Goal: Information Seeking & Learning: Check status

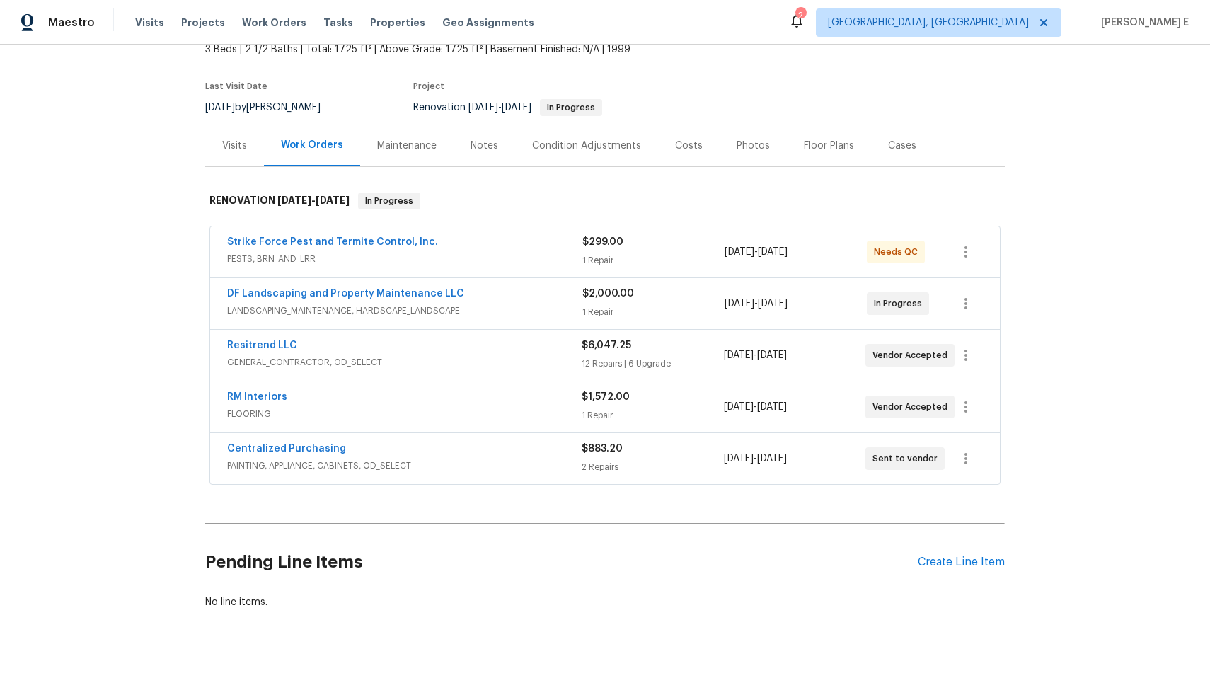
scroll to position [87, 0]
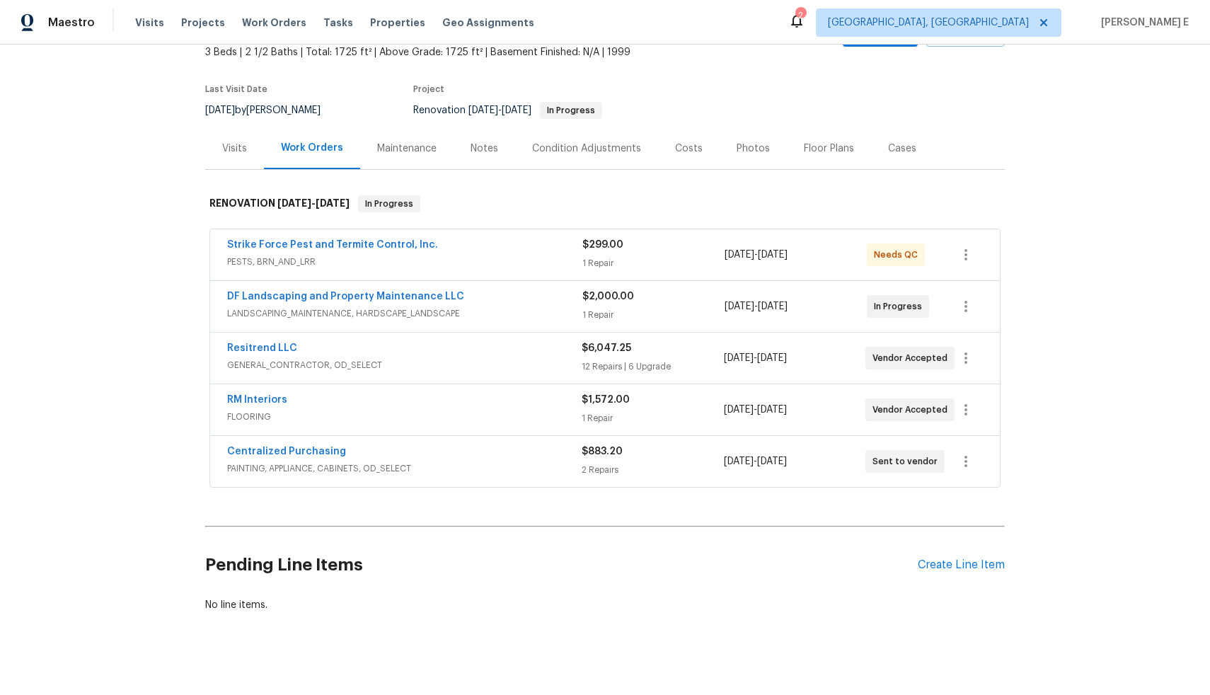
click at [360, 353] on div "Resitrend LLC" at bounding box center [404, 349] width 354 height 17
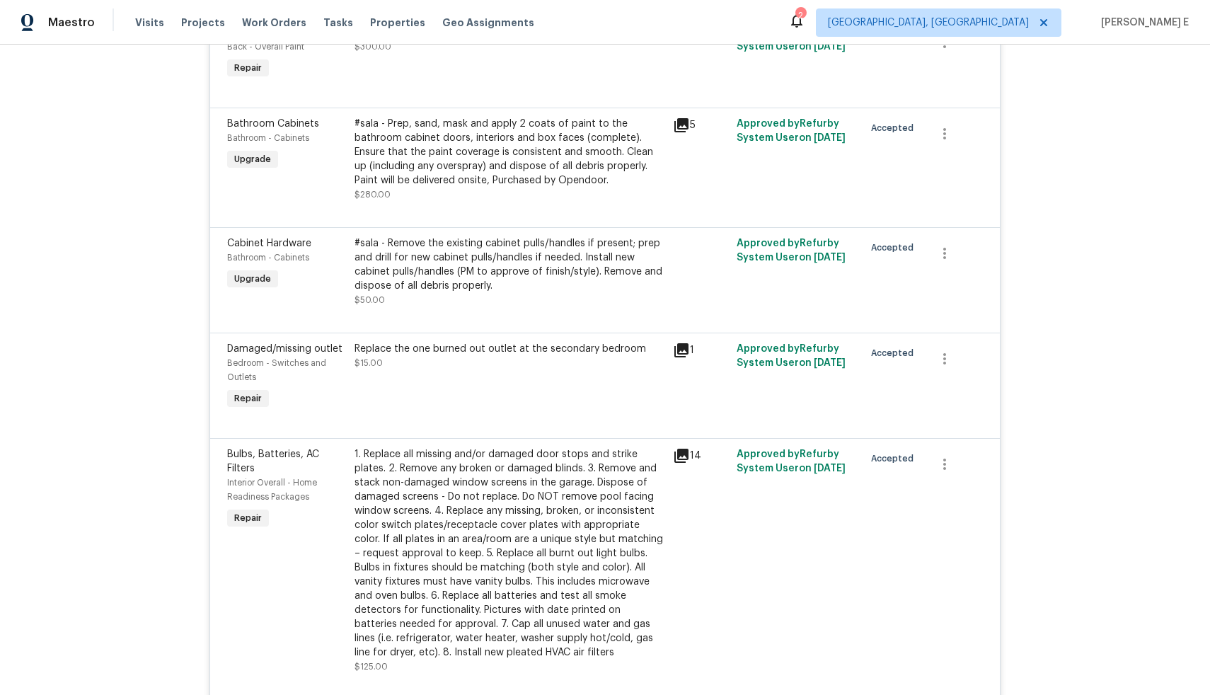
scroll to position [0, 0]
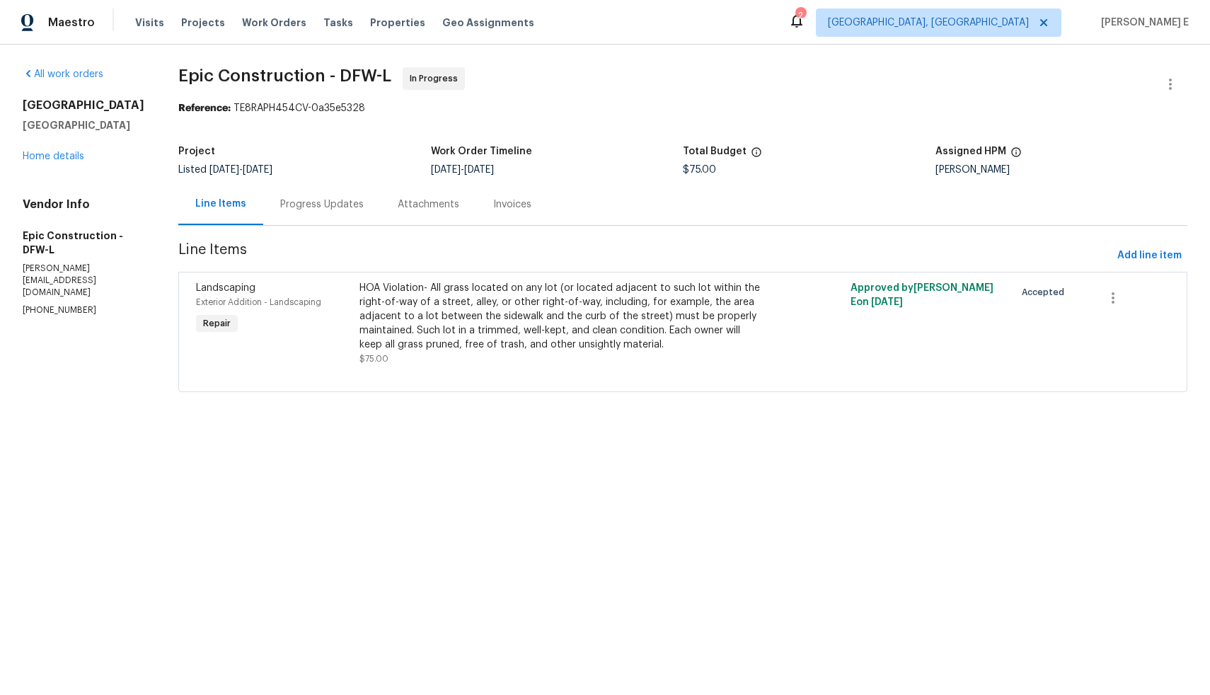
click at [322, 212] on div "Progress Updates" at bounding box center [321, 204] width 117 height 42
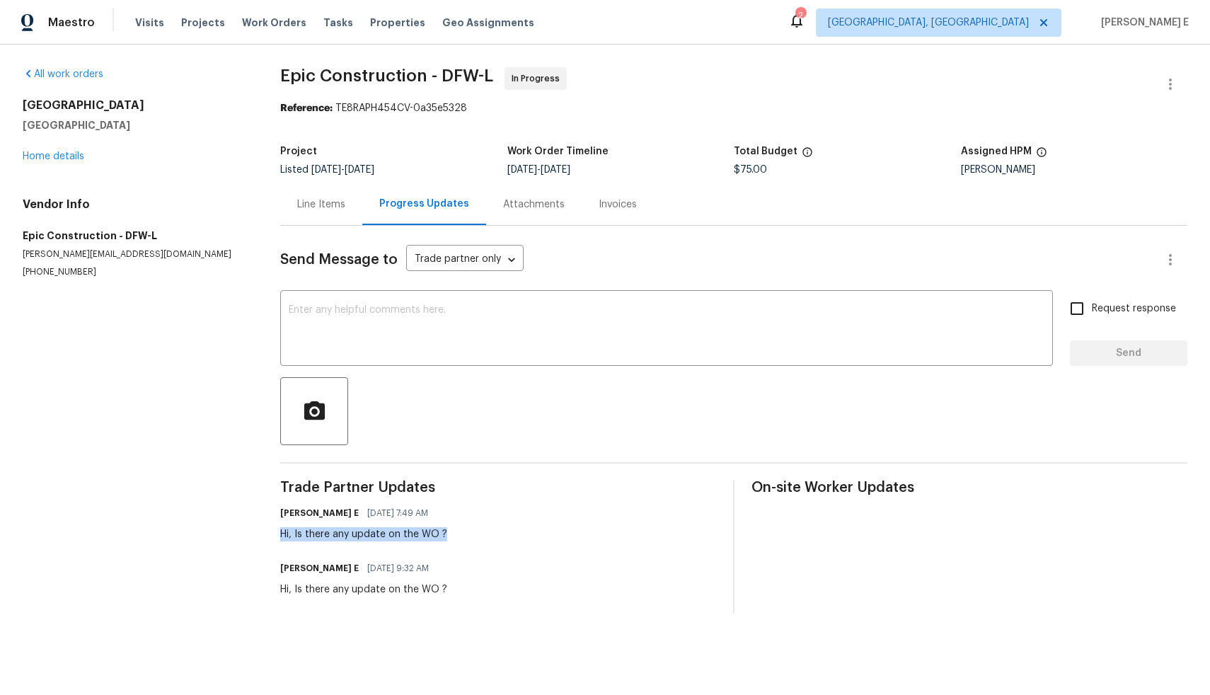
drag, startPoint x: 275, startPoint y: 531, endPoint x: 480, endPoint y: 539, distance: 205.3
click at [480, 539] on div "All work orders 524 Fox Ridge Dr Princeton, TX 75407 Home details Vendor Info E…" at bounding box center [605, 340] width 1210 height 591
copy div "Hi, Is there any update on the WO ?"
click at [488, 330] on textarea at bounding box center [667, 330] width 756 height 50
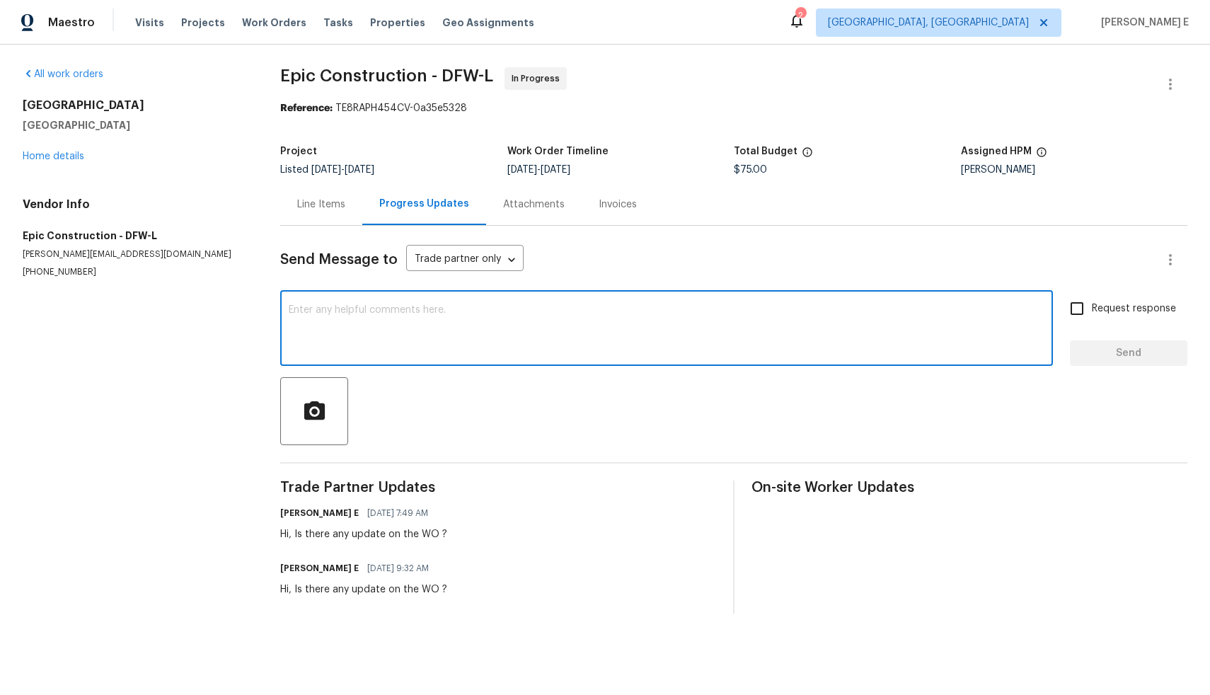
paste textarea "Hi, Is there any update on the WO ?"
type textarea "Hi, Is there any update on the WO ?"
click at [1071, 311] on input "Request response" at bounding box center [1077, 309] width 30 height 30
checkbox input "true"
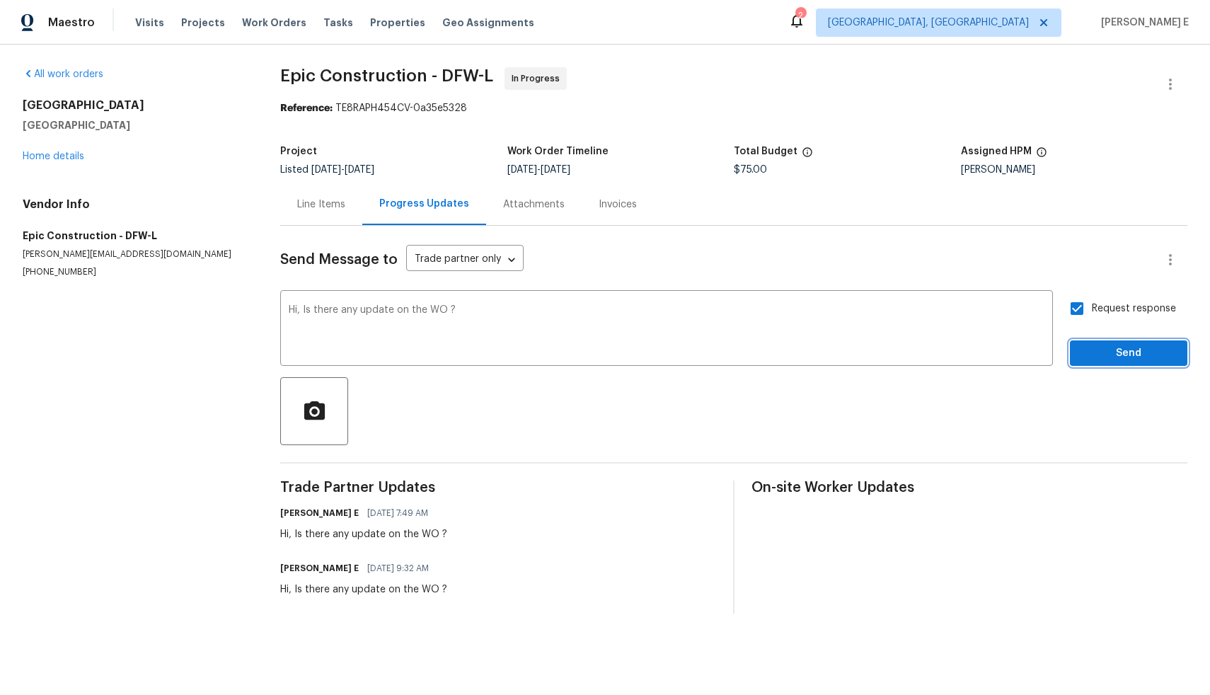
click at [1100, 350] on span "Send" at bounding box center [1128, 354] width 95 height 18
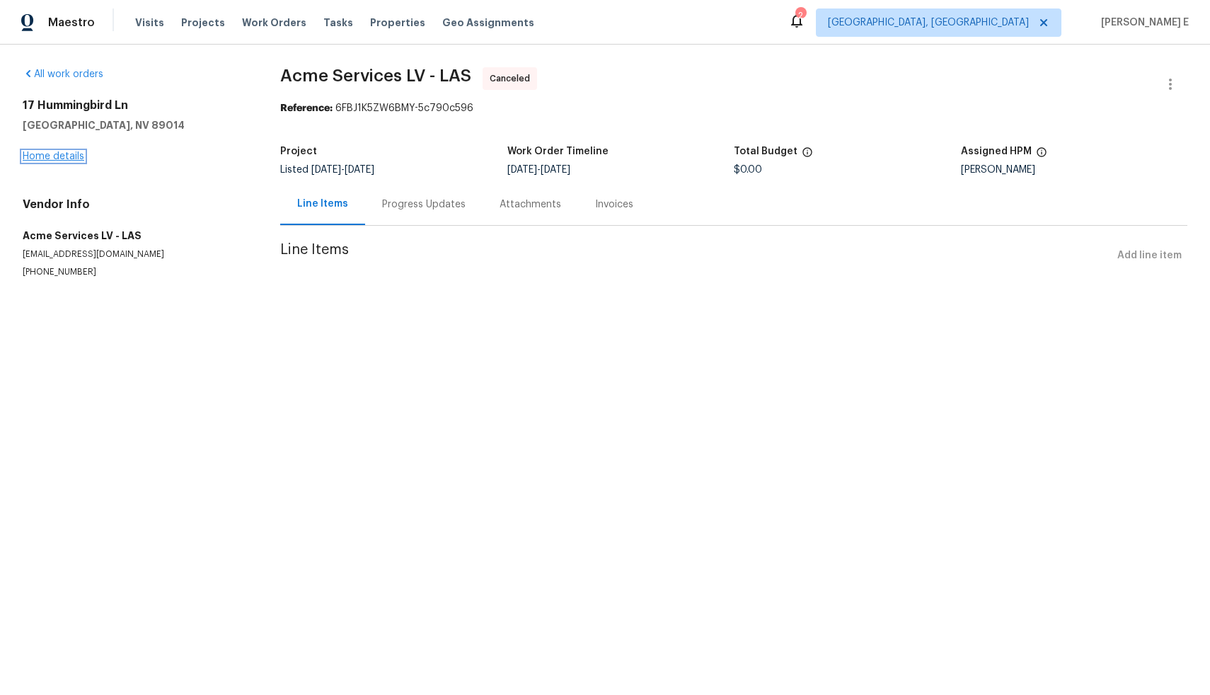
click at [69, 156] on link "Home details" at bounding box center [54, 156] width 62 height 10
click at [80, 157] on link "Home details" at bounding box center [54, 156] width 62 height 10
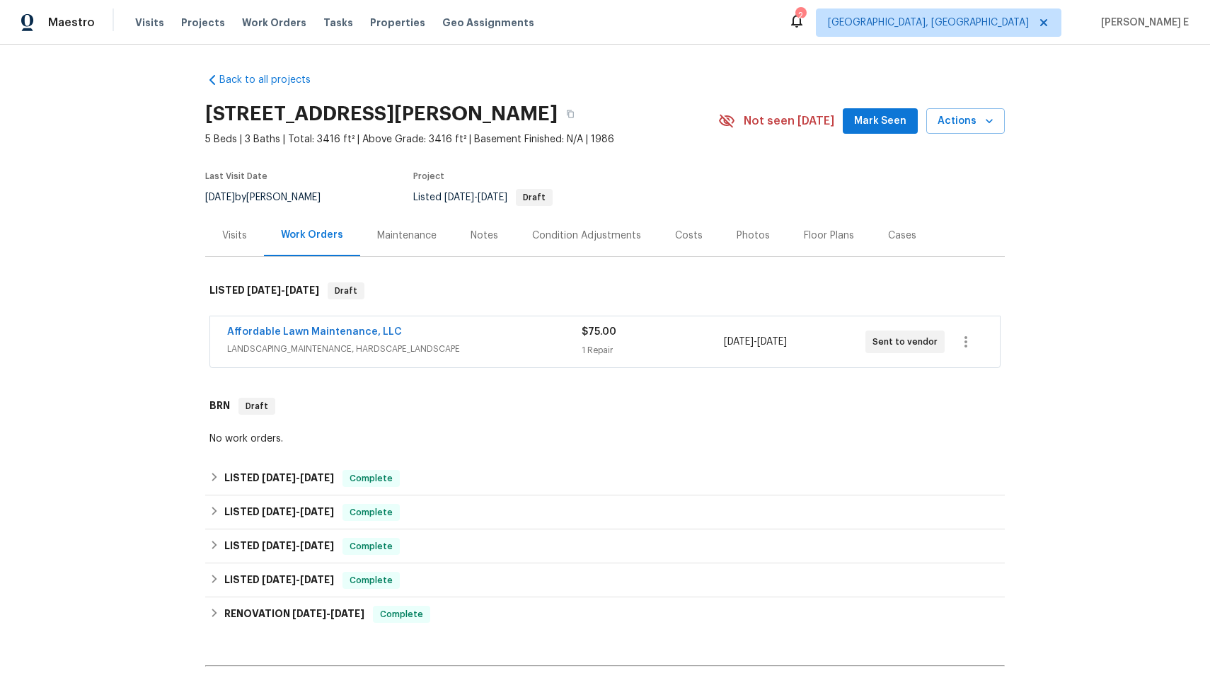
click at [519, 355] on span "LANDSCAPING_MAINTENANCE, HARDSCAPE_LANDSCAPE" at bounding box center [404, 349] width 354 height 14
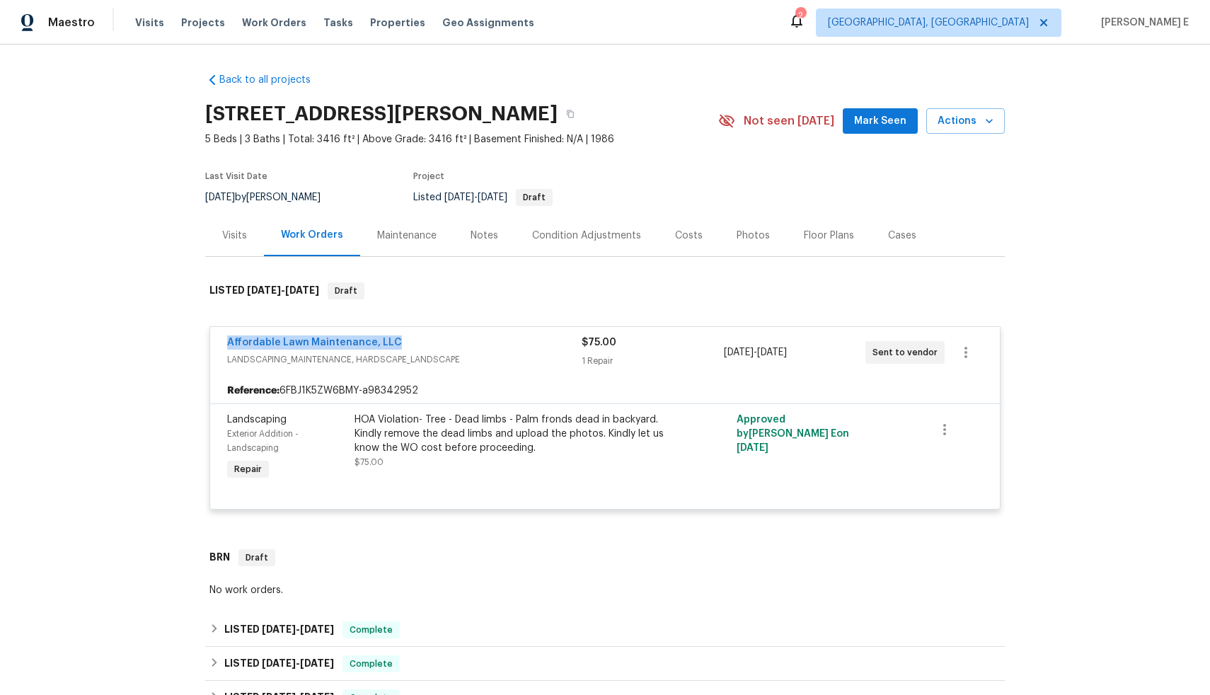
drag, startPoint x: 395, startPoint y: 343, endPoint x: 219, endPoint y: 321, distance: 177.6
click at [219, 347] on div "Affordable Lawn Maintenance, LLC LANDSCAPING_MAINTENANCE, HARDSCAPE_LANDSCAPE $…" at bounding box center [605, 352] width 790 height 51
copy link "Affordable Lawn Maintenance, LLC"
click at [195, 357] on div "Back to all projects [STREET_ADDRESS][PERSON_NAME] 5 Beds | 3 Baths | Total: 34…" at bounding box center [605, 370] width 1210 height 650
click at [600, 362] on div "1 Repair" at bounding box center [653, 361] width 142 height 14
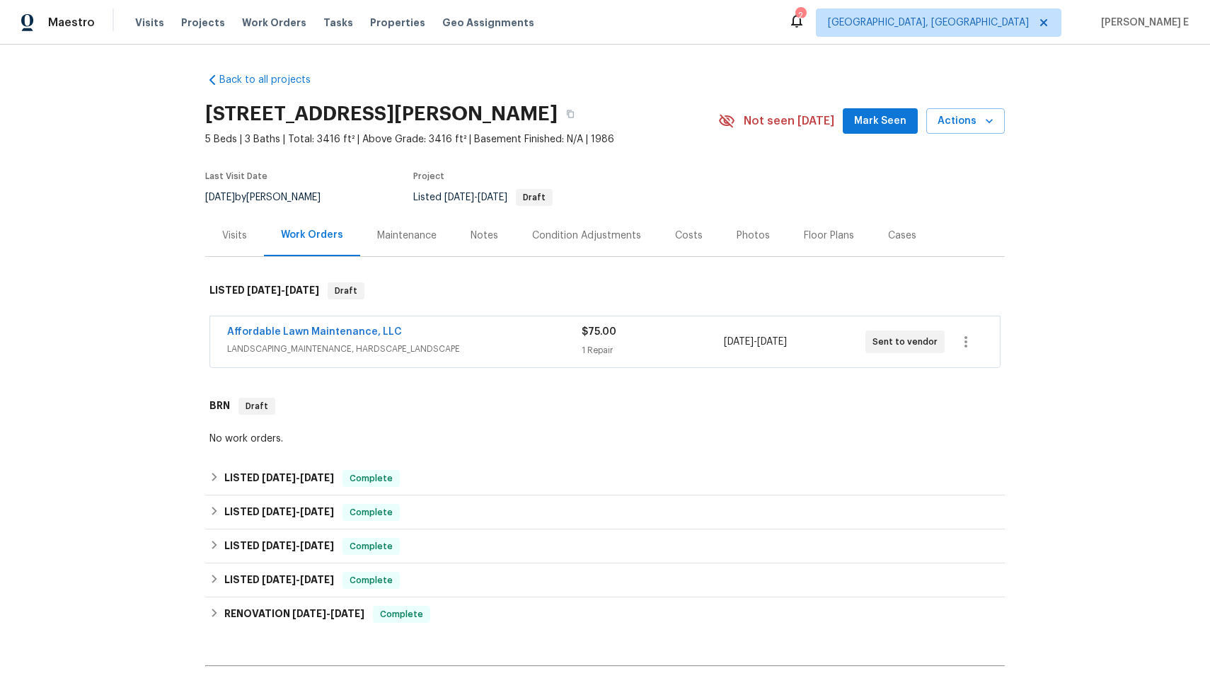
click at [464, 337] on div "Affordable Lawn Maintenance, LLC" at bounding box center [404, 333] width 354 height 17
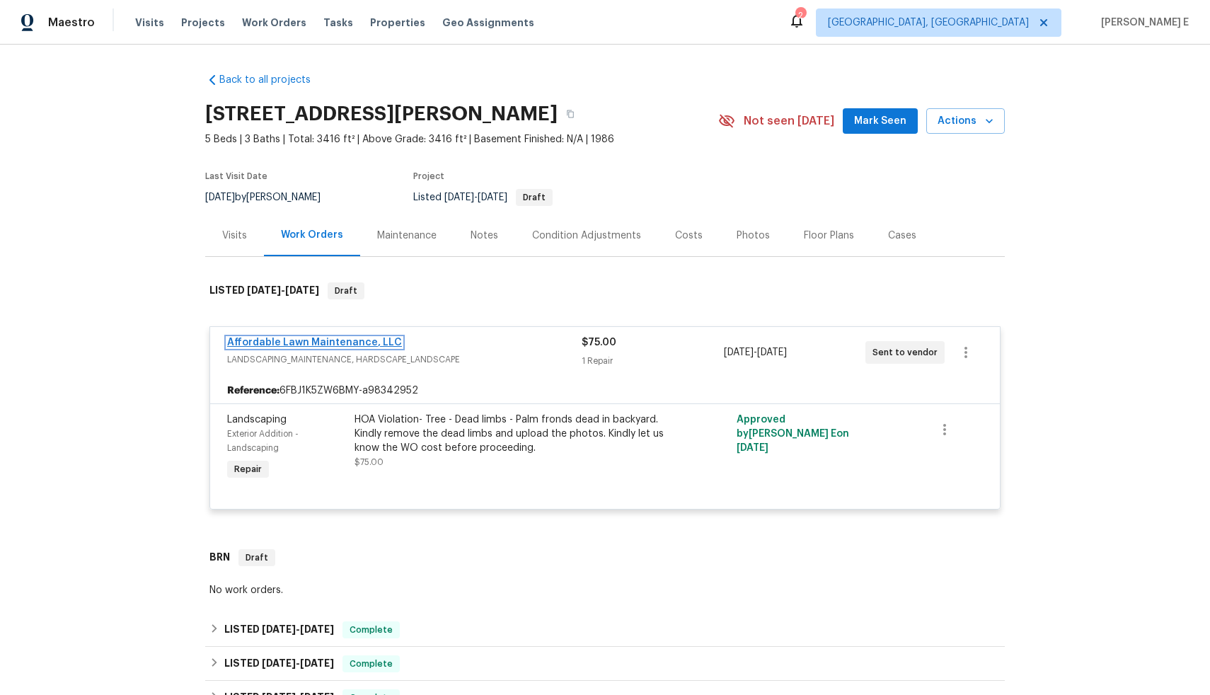
click at [352, 345] on link "Affordable Lawn Maintenance, LLC" at bounding box center [314, 342] width 175 height 10
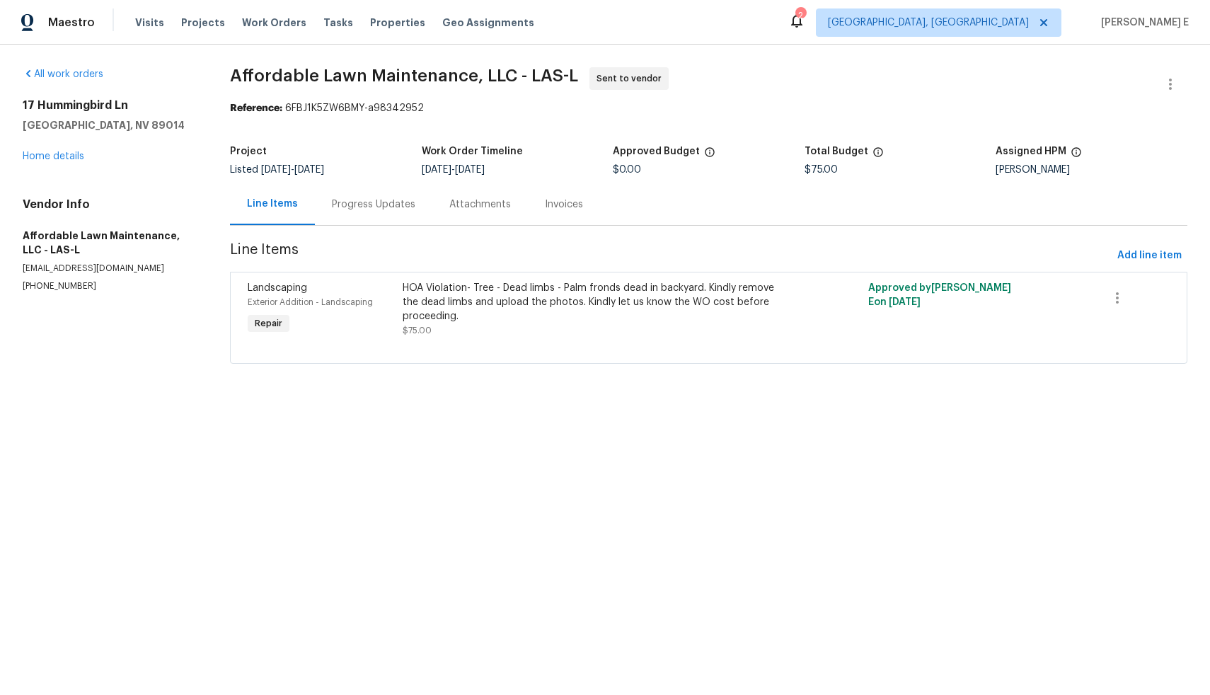
click at [371, 210] on div "Progress Updates" at bounding box center [373, 204] width 83 height 14
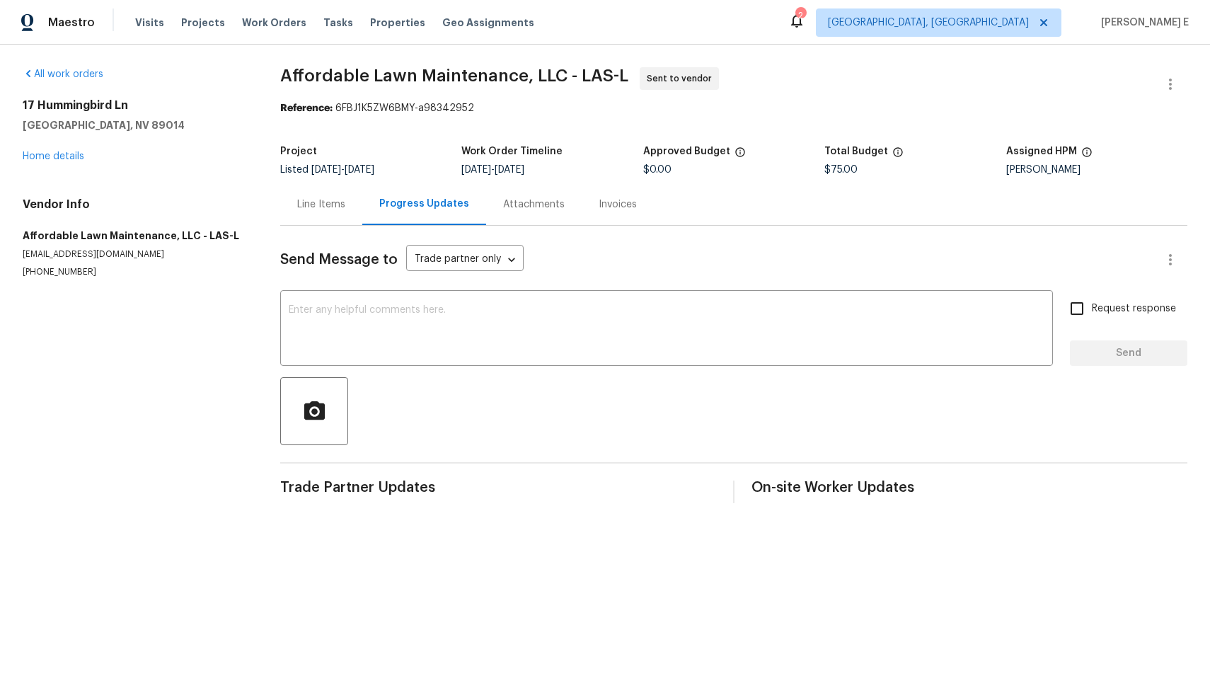
click at [328, 212] on div "Line Items" at bounding box center [321, 204] width 82 height 42
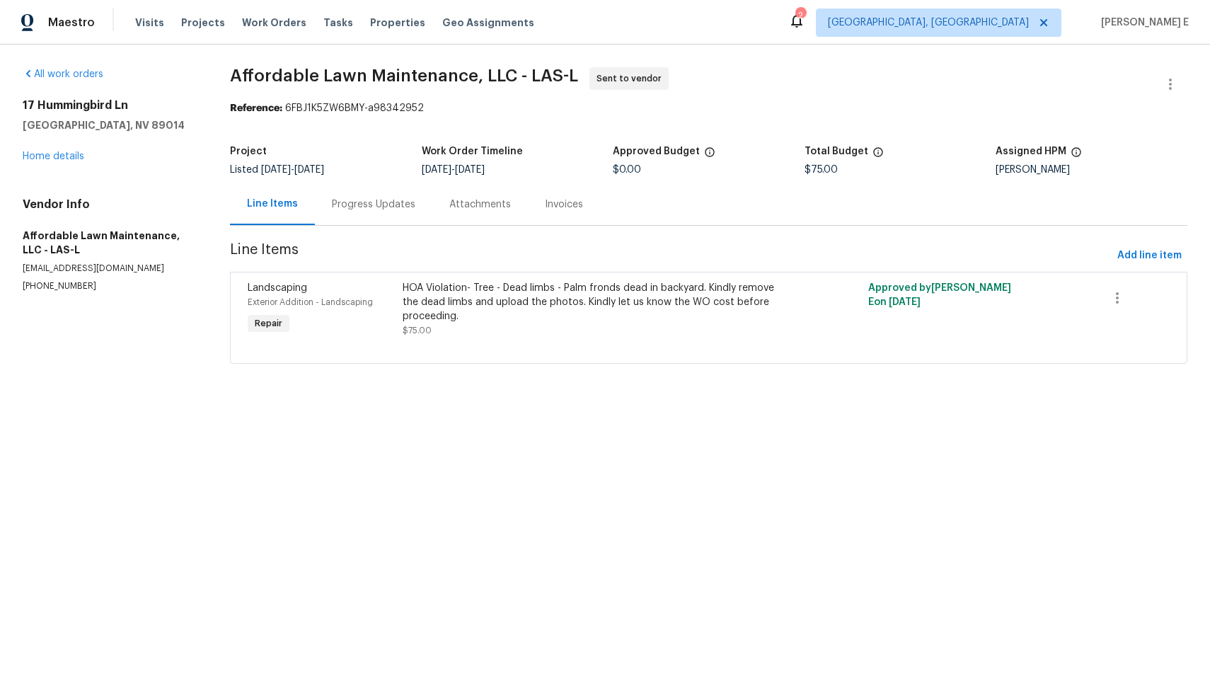
click at [472, 288] on div "HOA Violation- Tree - Dead limbs - Palm fronds dead in backyard. Kindly remove …" at bounding box center [592, 302] width 379 height 42
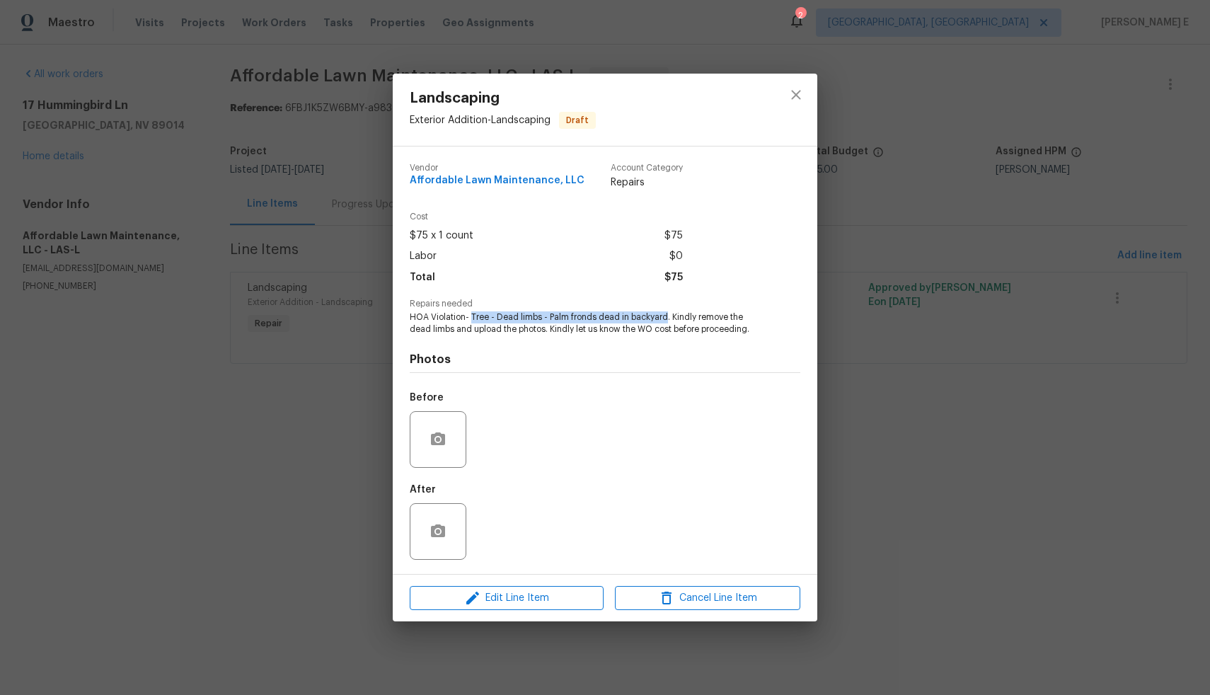
drag, startPoint x: 471, startPoint y: 316, endPoint x: 664, endPoint y: 315, distance: 193.2
click at [664, 315] on span "HOA Violation- Tree - Dead limbs - Palm fronds dead in backyard. Kindly remove …" at bounding box center [586, 323] width 352 height 24
copy span "Tree - Dead limbs - Palm fronds dead in backyard"
click at [342, 473] on div "Landscaping Exterior Addition - Landscaping Draft Vendor Affordable Lawn Mainte…" at bounding box center [605, 347] width 1210 height 695
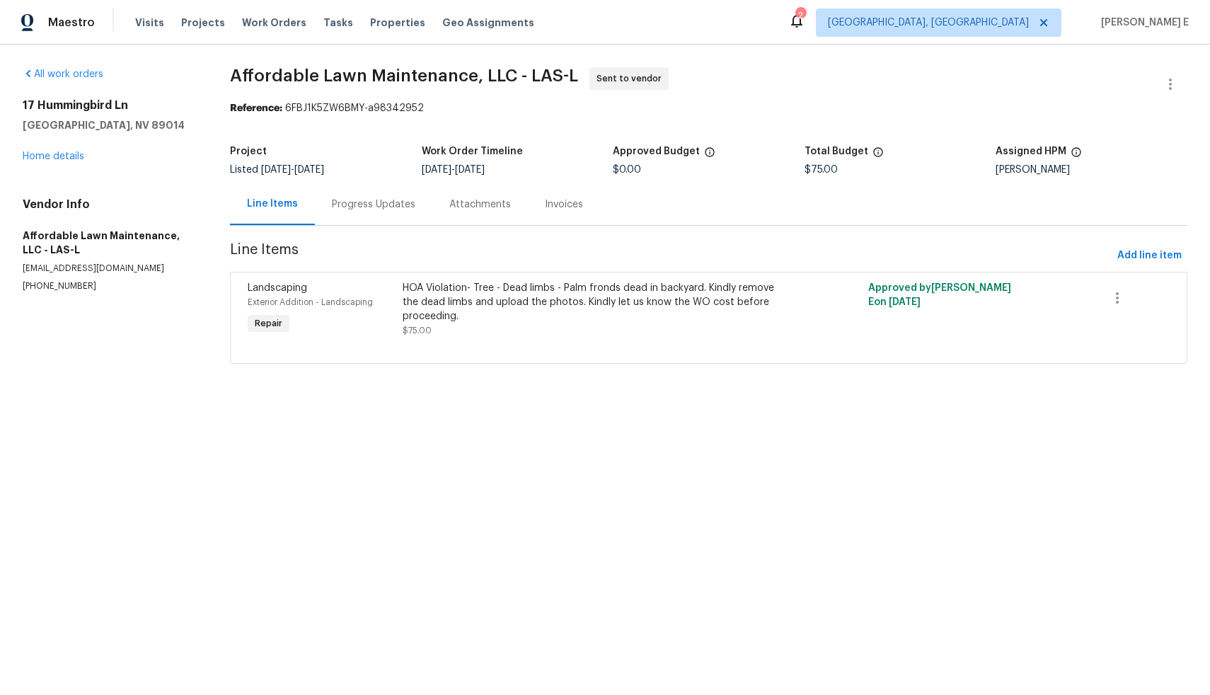
click at [529, 328] on div "HOA Violation- Tree - Dead limbs - Palm fronds dead in backyard. Kindly remove …" at bounding box center [592, 309] width 379 height 57
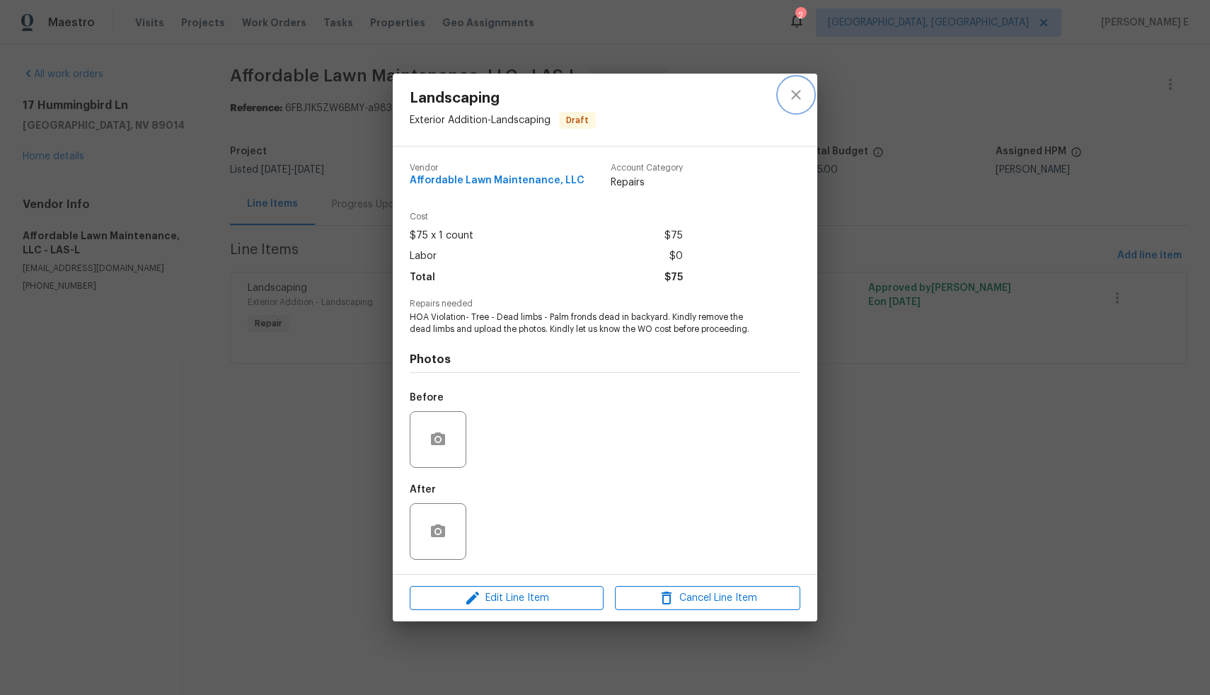
click at [793, 97] on icon "close" at bounding box center [795, 94] width 9 height 9
